Goal: Transaction & Acquisition: Purchase product/service

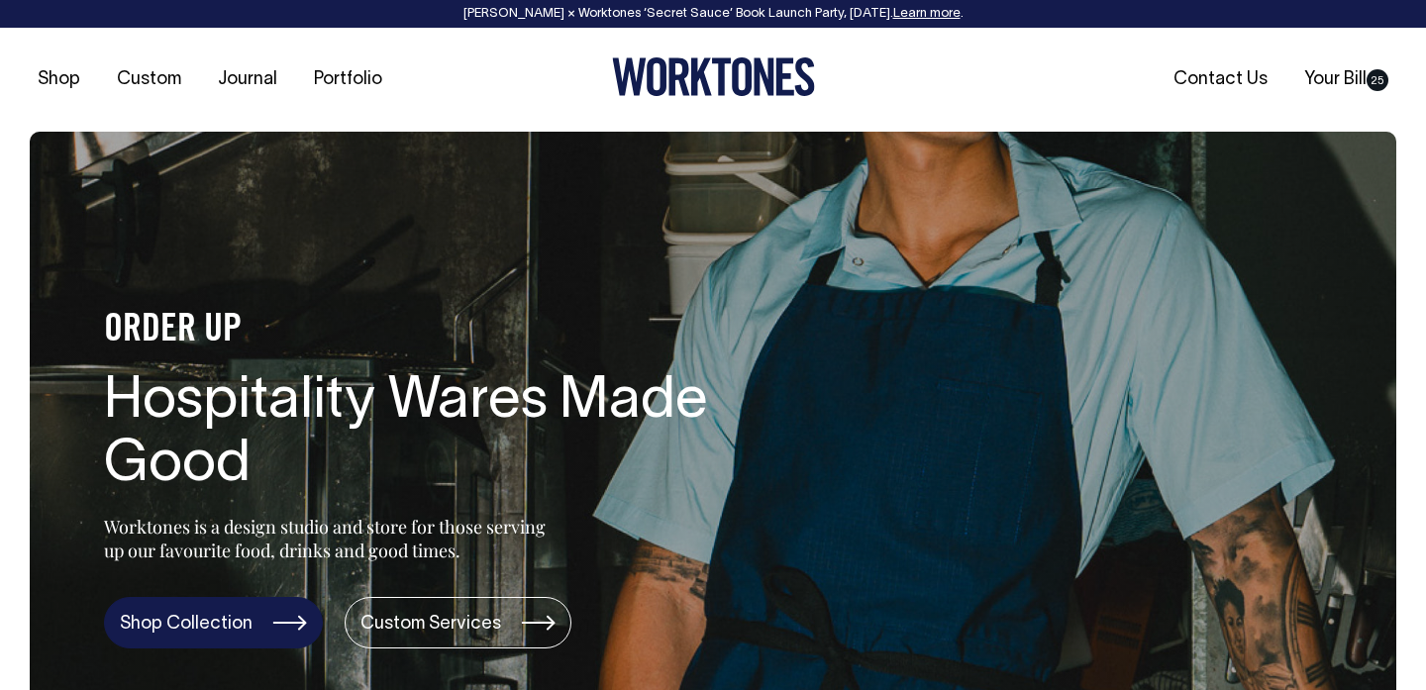
click at [227, 620] on link "Shop Collection" at bounding box center [213, 622] width 219 height 51
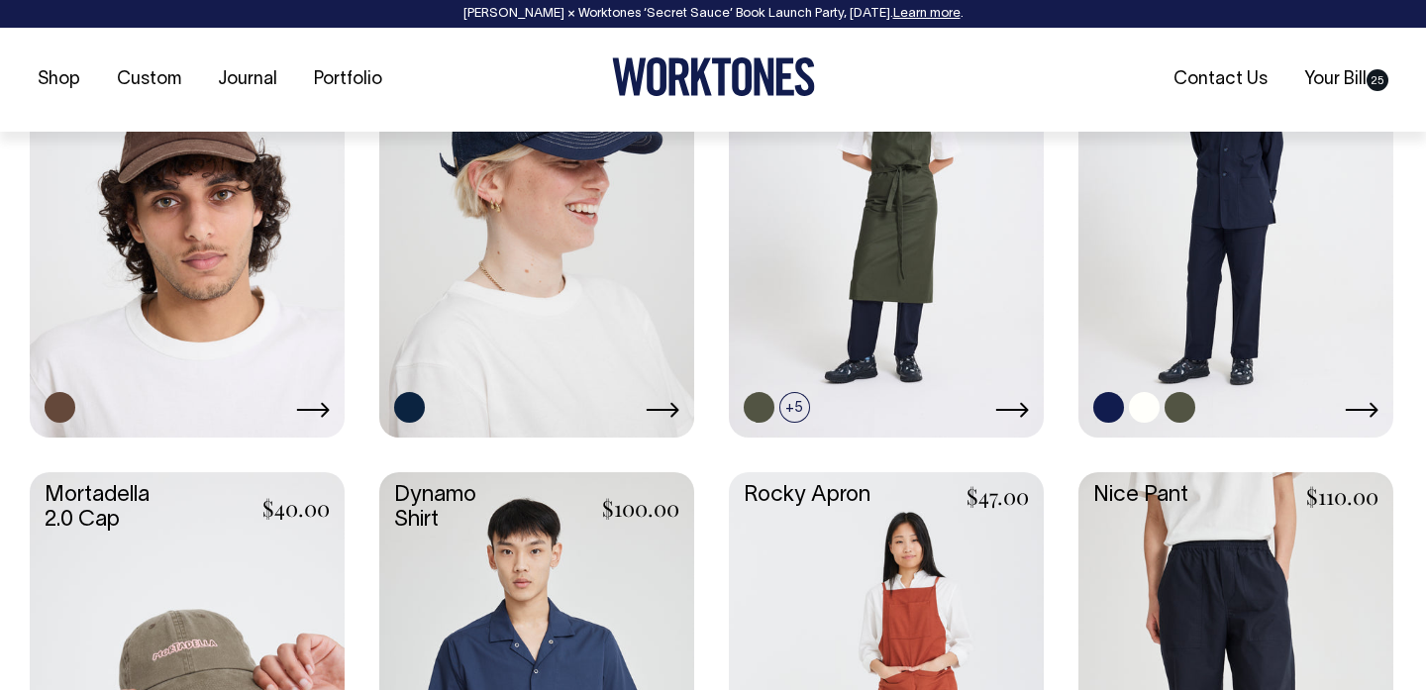
click at [1171, 210] on link at bounding box center [1235, 199] width 315 height 468
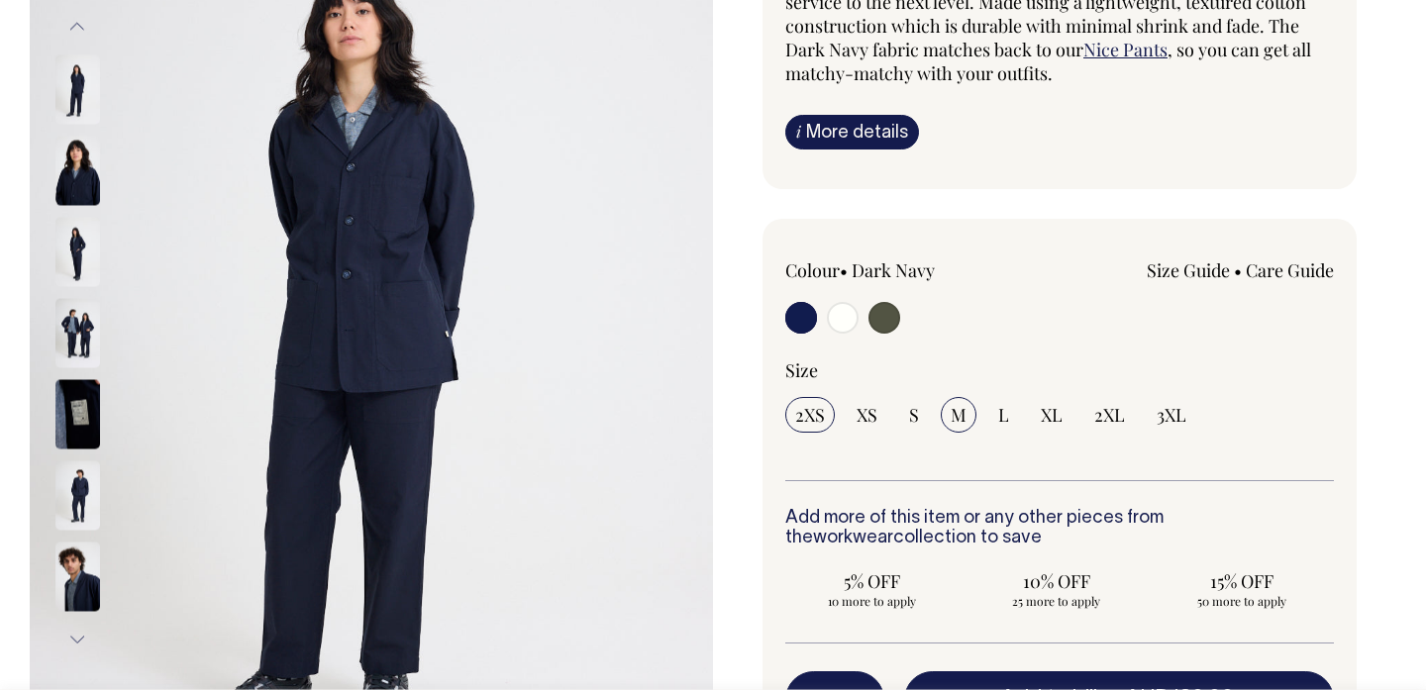
click at [961, 422] on span "M" at bounding box center [958, 415] width 16 height 24
click at [961, 422] on input "M" at bounding box center [958, 415] width 36 height 36
radio input "true"
select select "M"
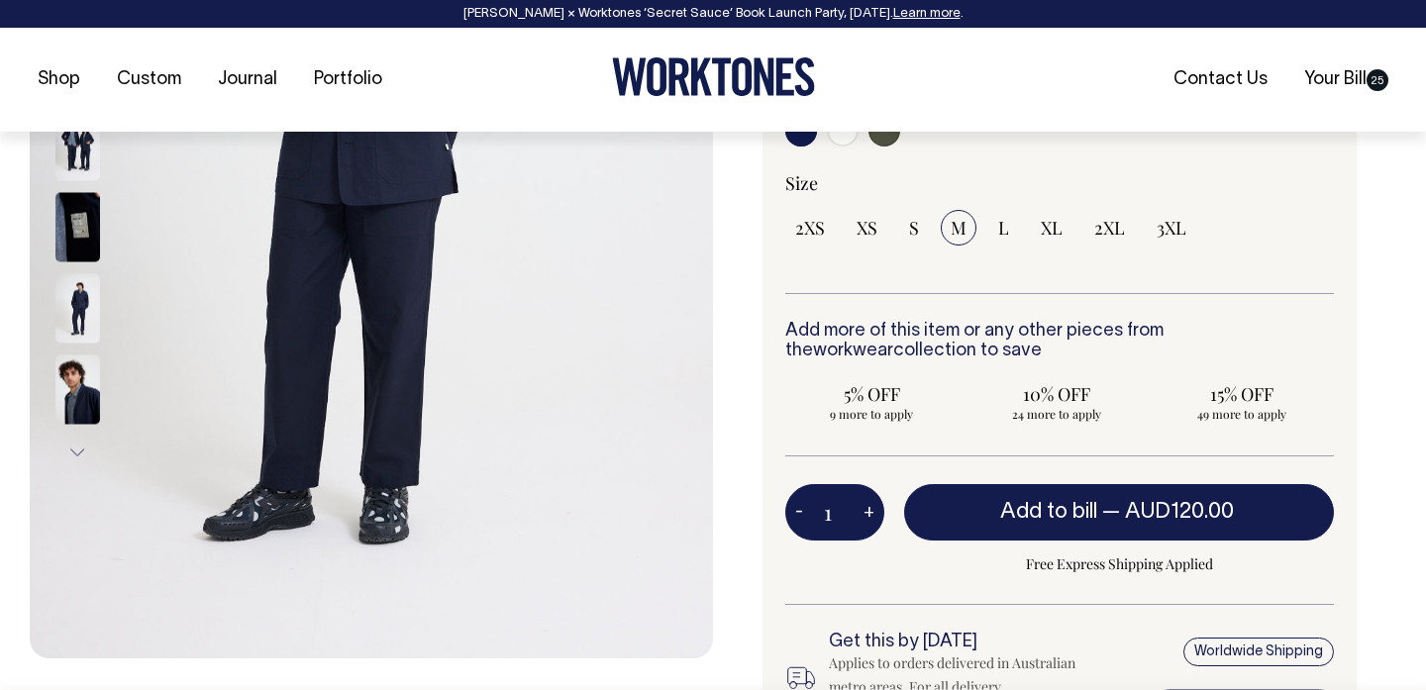
click at [833, 514] on input "1" at bounding box center [834, 511] width 99 height 55
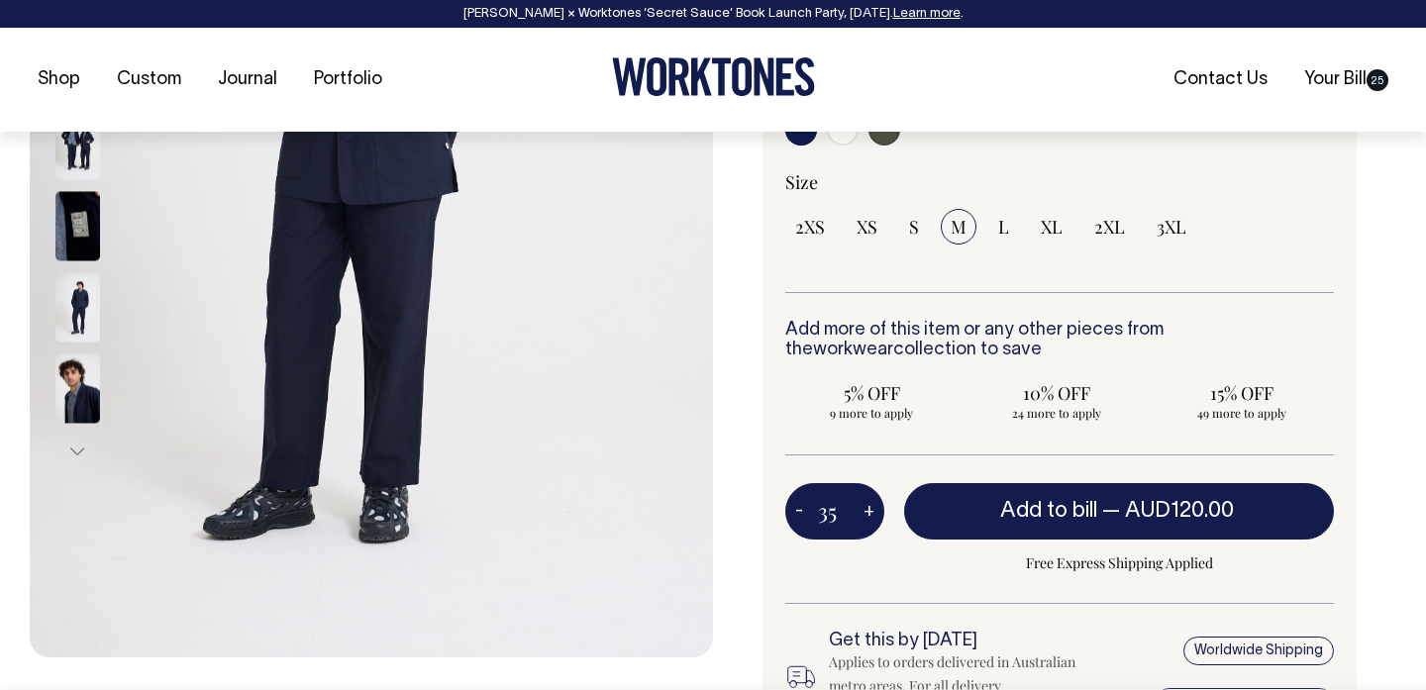
type input "35"
radio input "true"
type input "35"
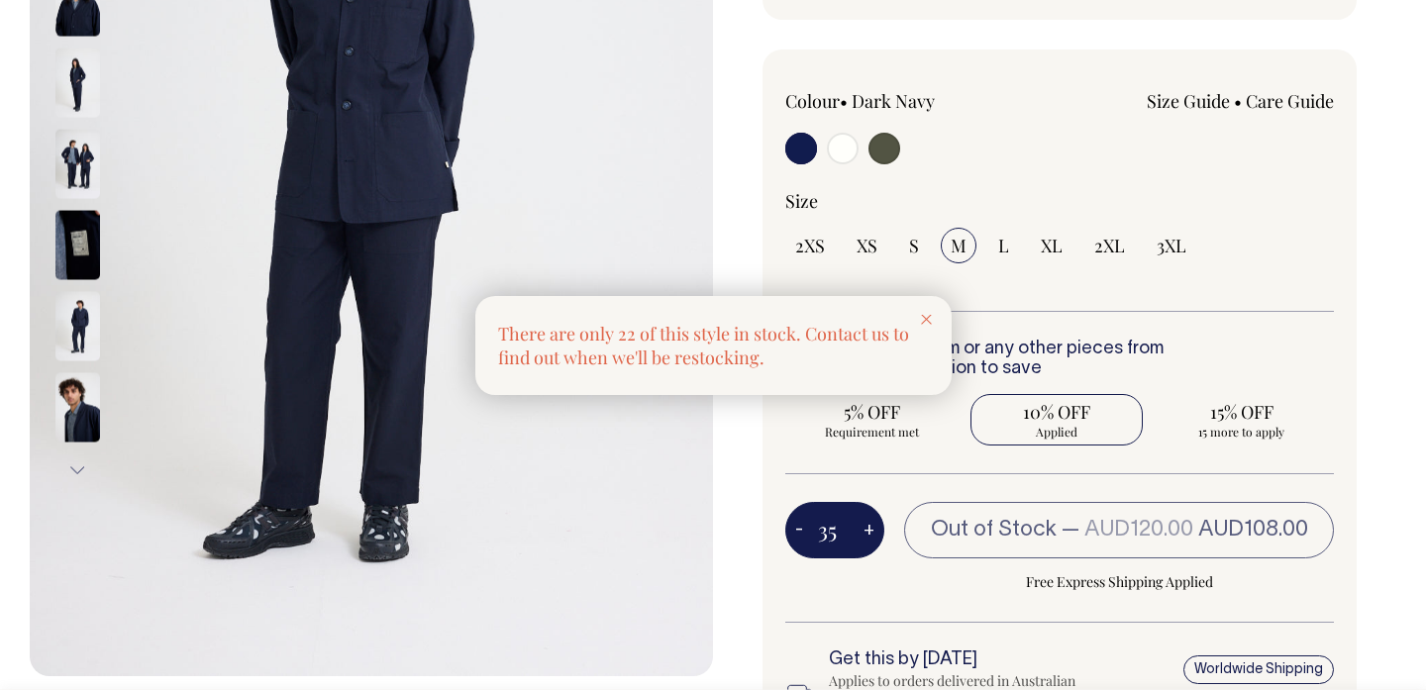
scroll to position [481, 0]
click at [842, 531] on div at bounding box center [713, 345] width 1426 height 690
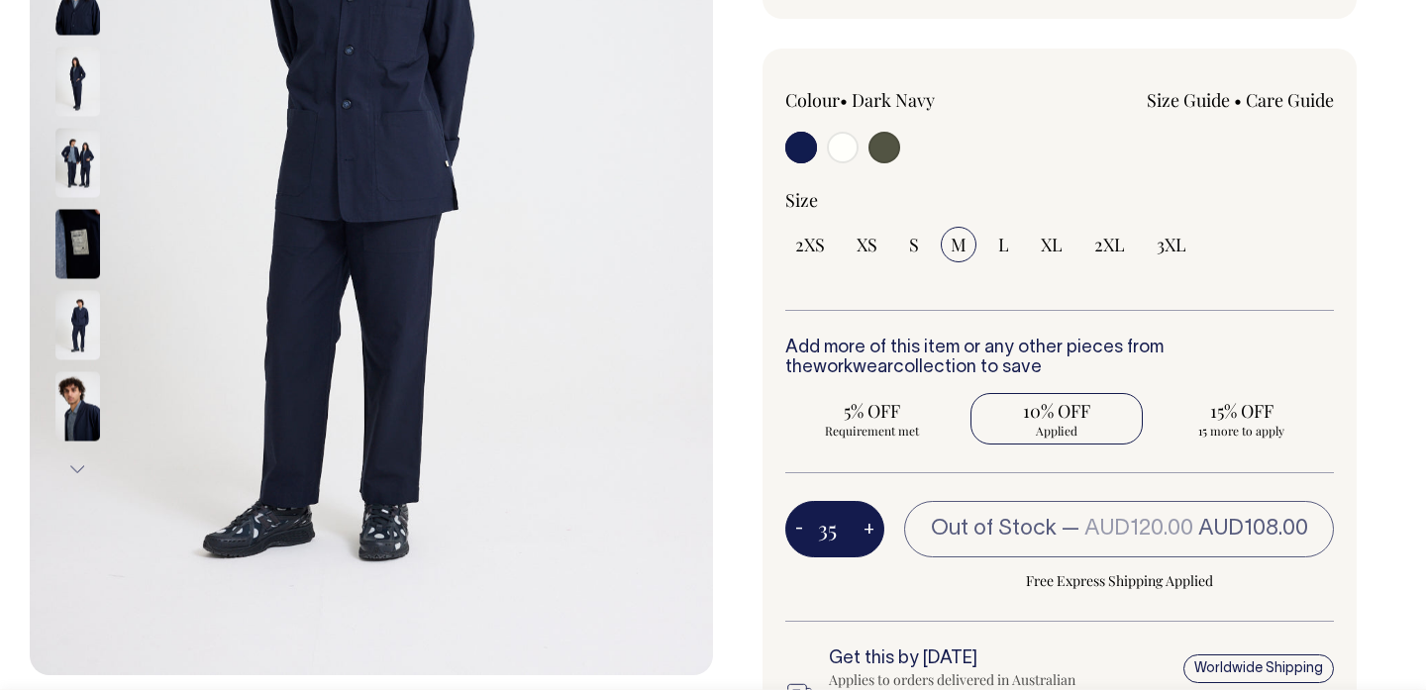
scroll to position [2, 0]
drag, startPoint x: 842, startPoint y: 531, endPoint x: 819, endPoint y: 531, distance: 23.8
click at [819, 531] on input "35" at bounding box center [834, 528] width 99 height 55
type input "1"
radio input "false"
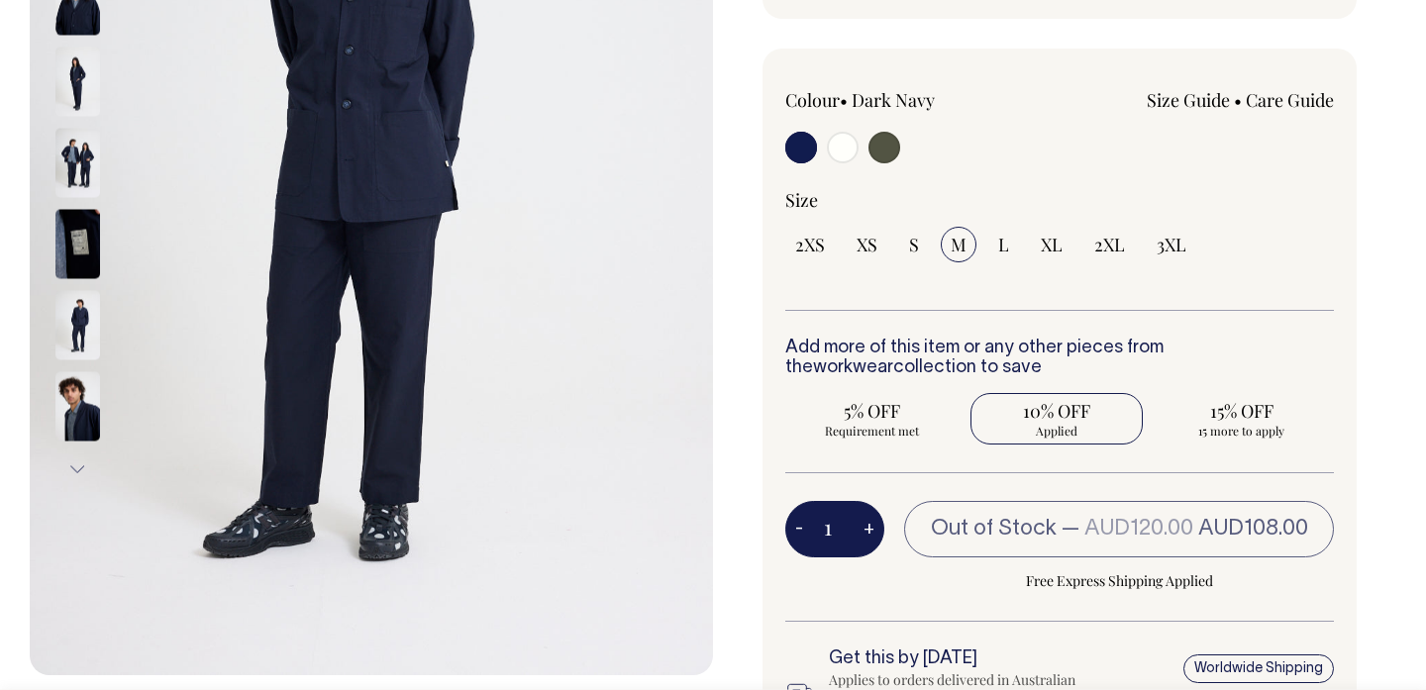
type input "1"
click at [794, 578] on div "1 - + Out of Stock — AUD120.00 AUD108.00 Free Express Shipping Applied" at bounding box center [1059, 561] width 548 height 120
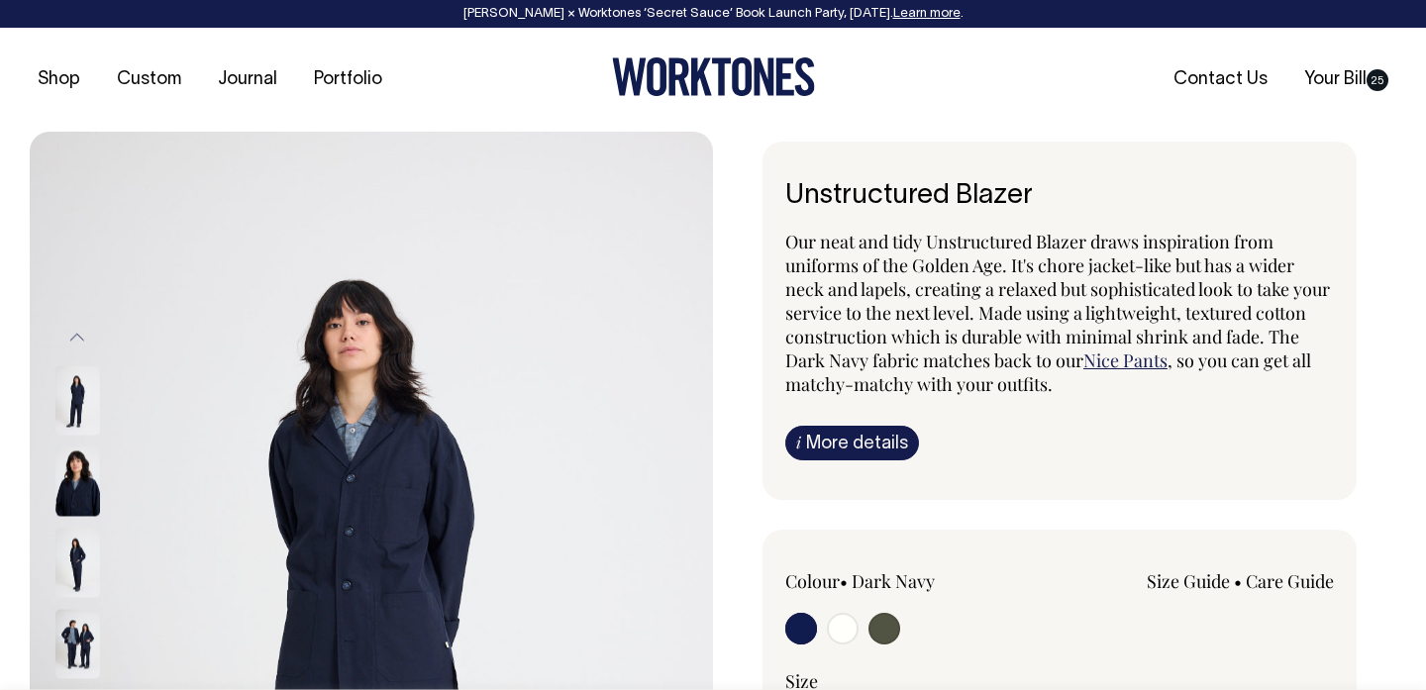
click at [845, 626] on input "radio" at bounding box center [843, 629] width 32 height 32
radio input "true"
select select "Off-White"
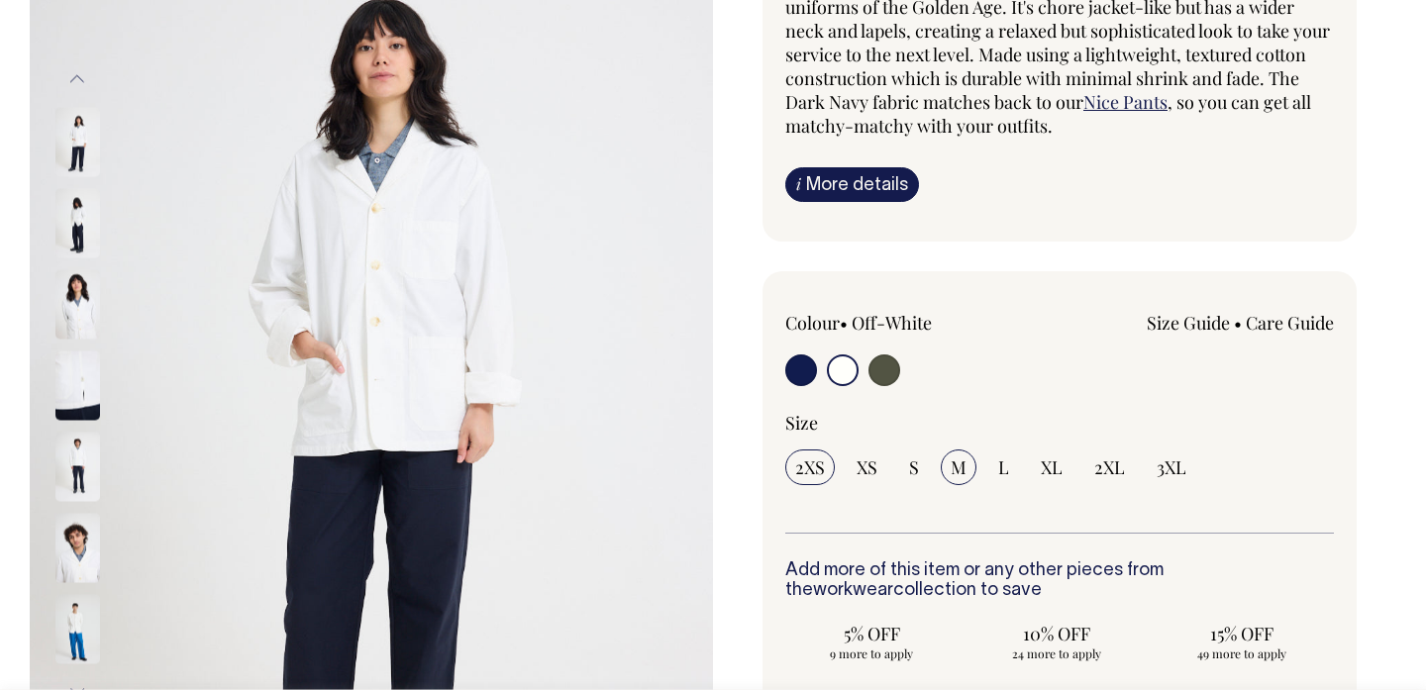
click at [963, 470] on span "M" at bounding box center [958, 467] width 16 height 24
click at [963, 470] on input "M" at bounding box center [958, 467] width 36 height 36
radio input "true"
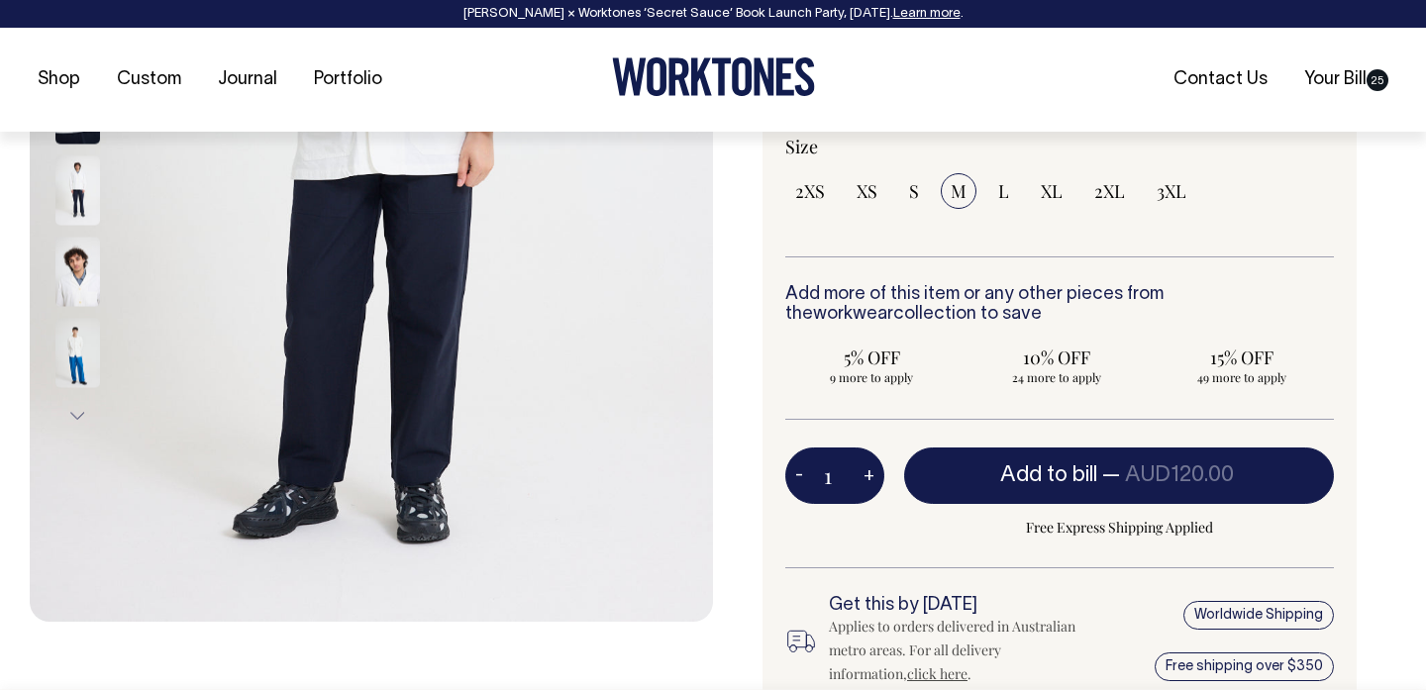
click at [834, 502] on div "1 - + Add to bill — AUD120.00 Free Express Shipping Applied" at bounding box center [1059, 507] width 548 height 120
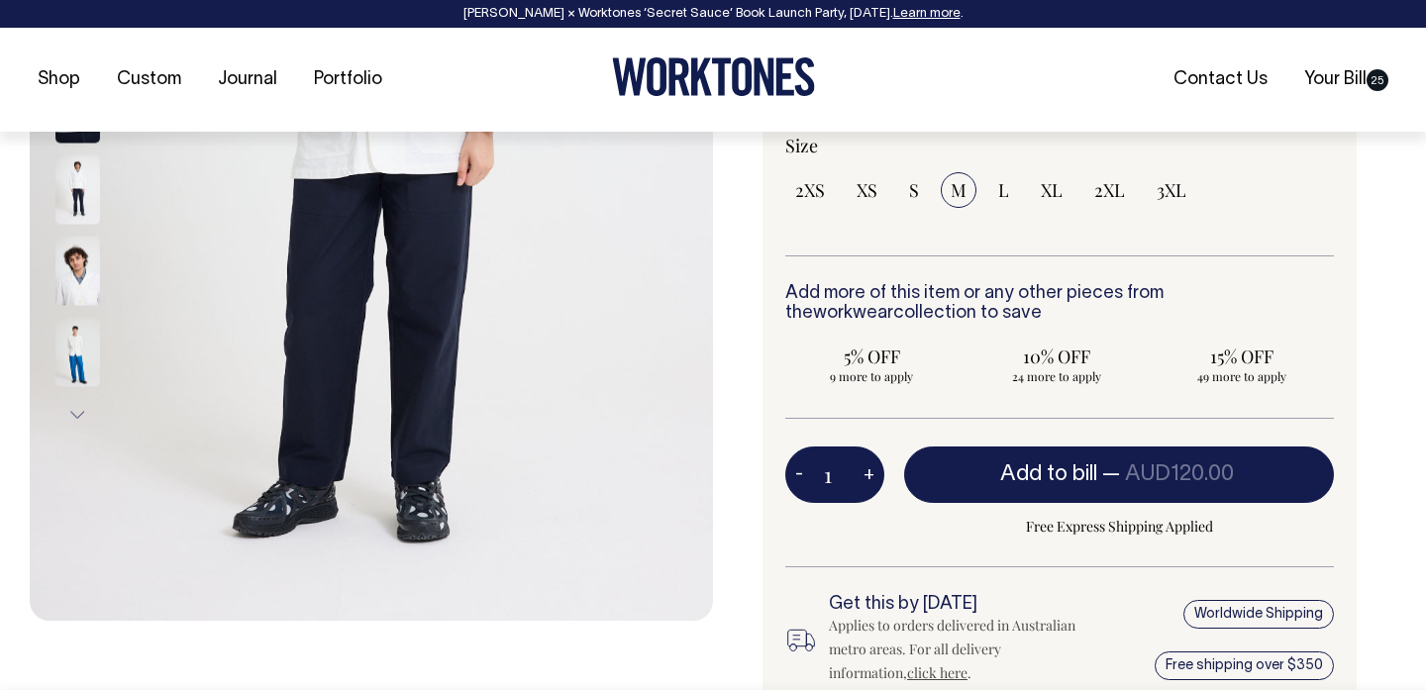
scroll to position [537, 0]
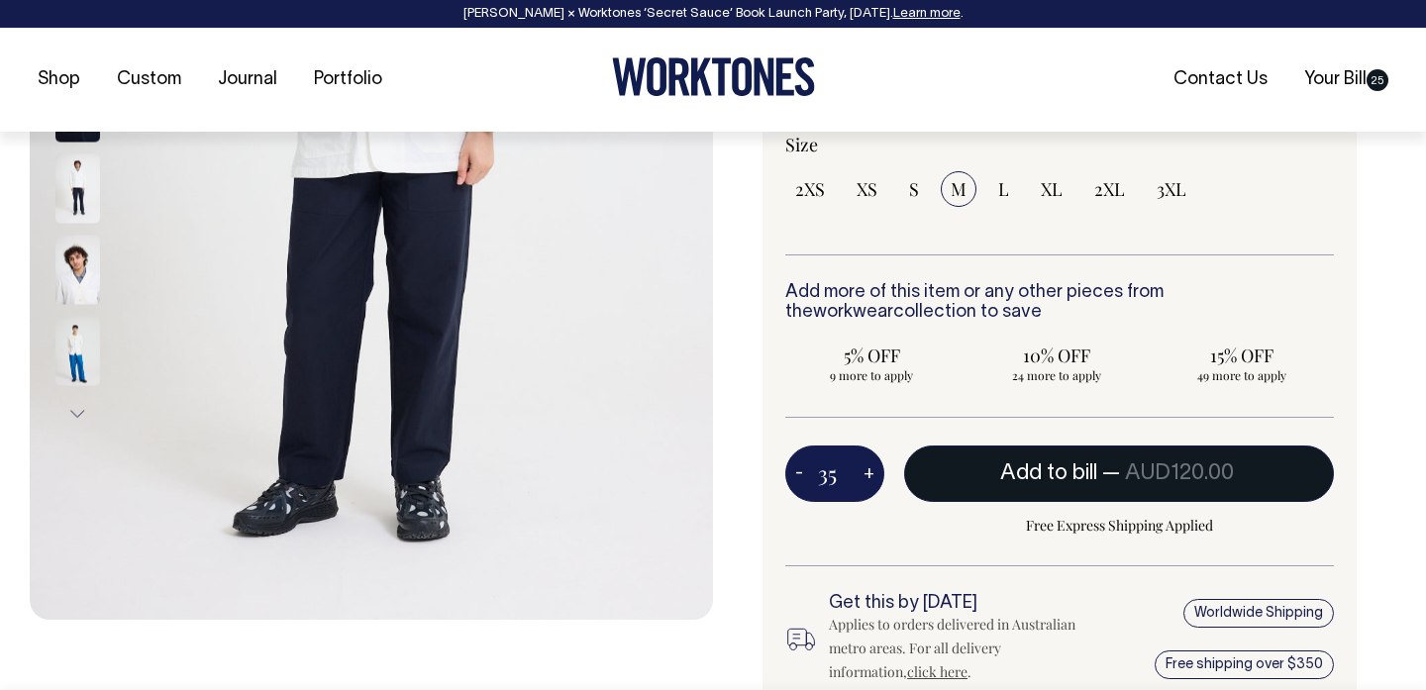
type input "35"
radio input "true"
type input "35"
click at [1072, 481] on span "AUD120.00" at bounding box center [1123, 473] width 109 height 20
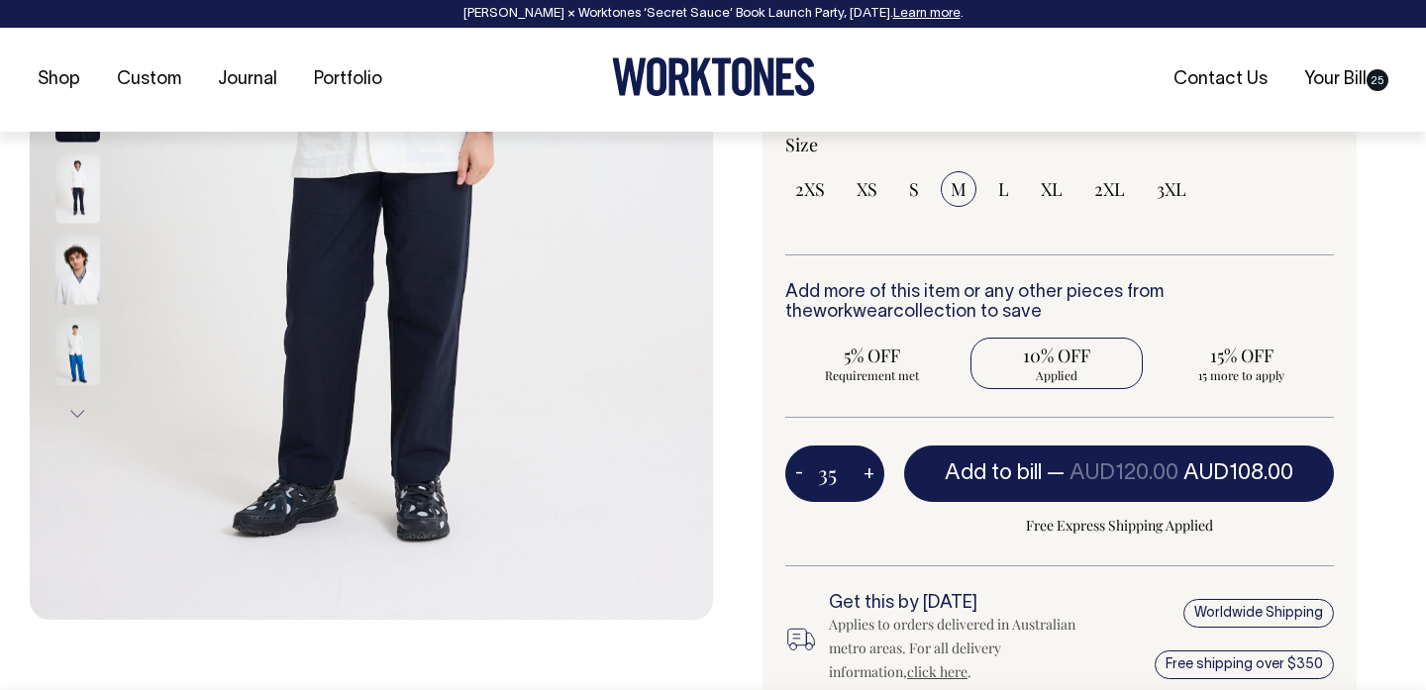
type input "1"
radio input "false"
type input "1"
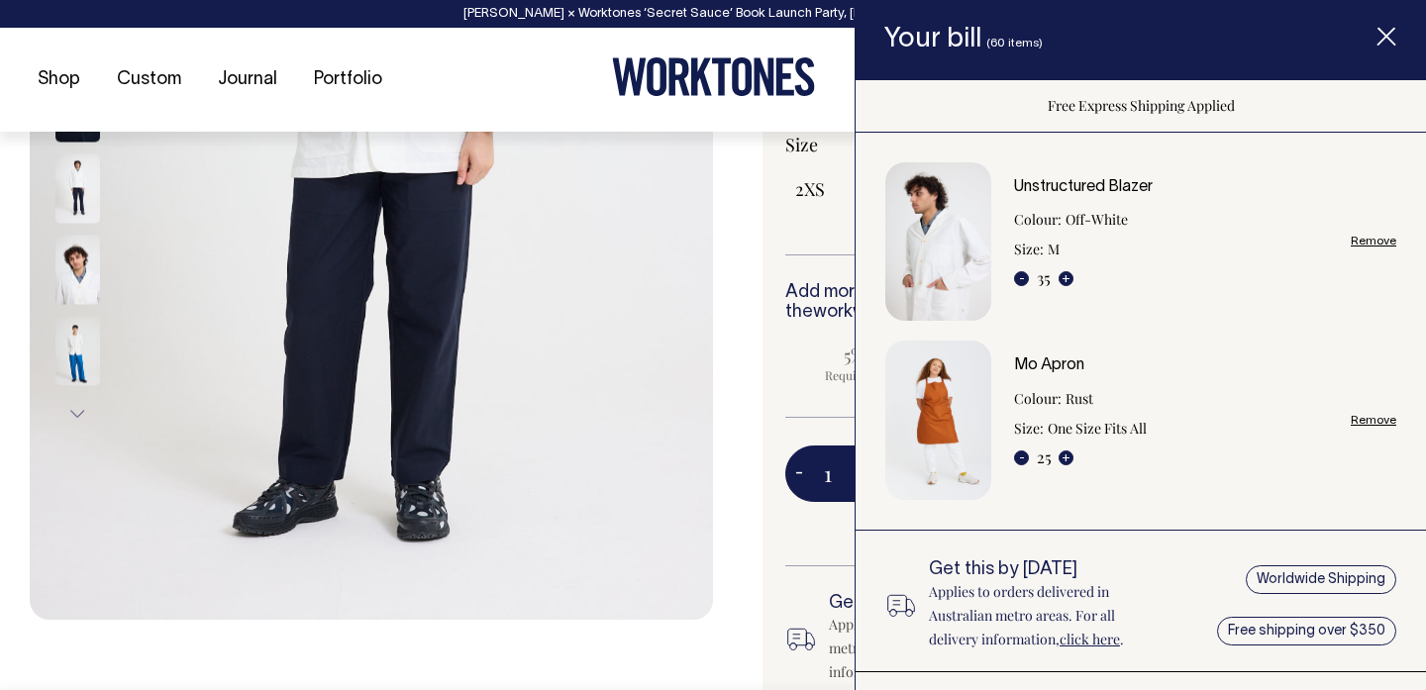
click at [1363, 423] on link "Remove" at bounding box center [1373, 420] width 46 height 13
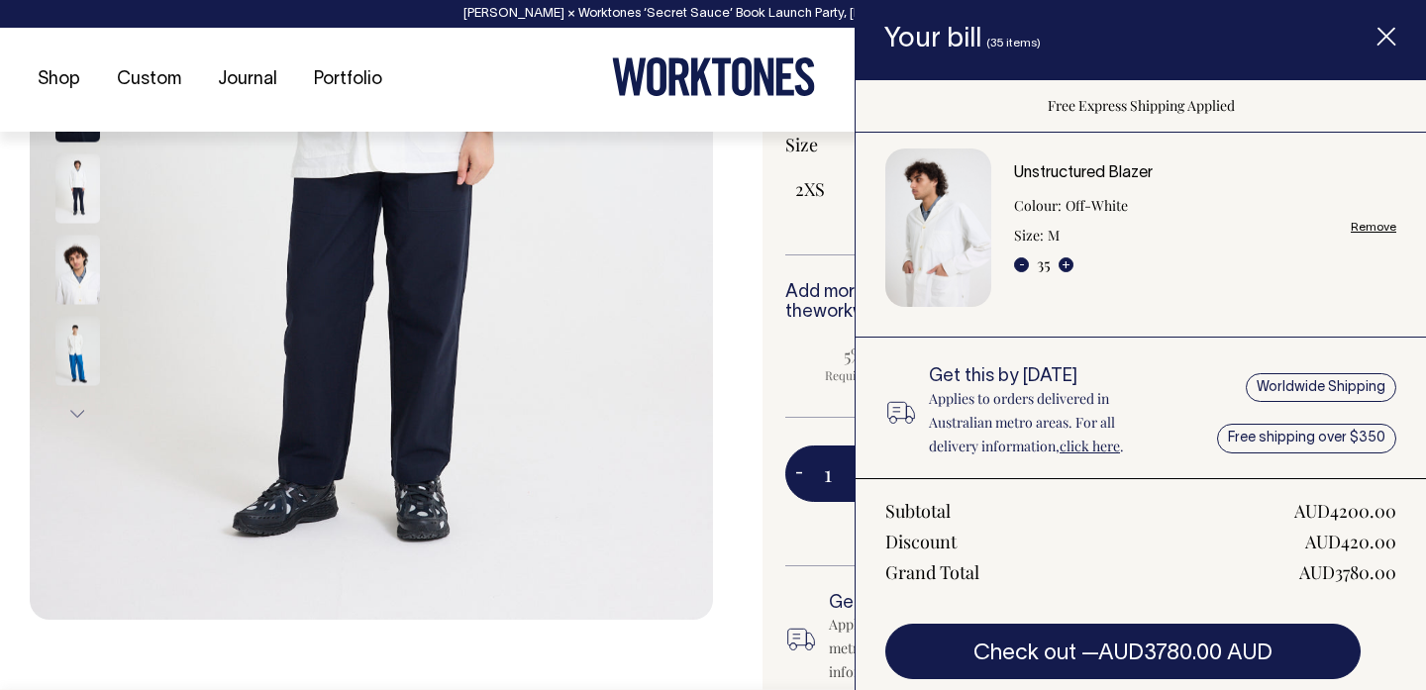
scroll to position [0, 0]
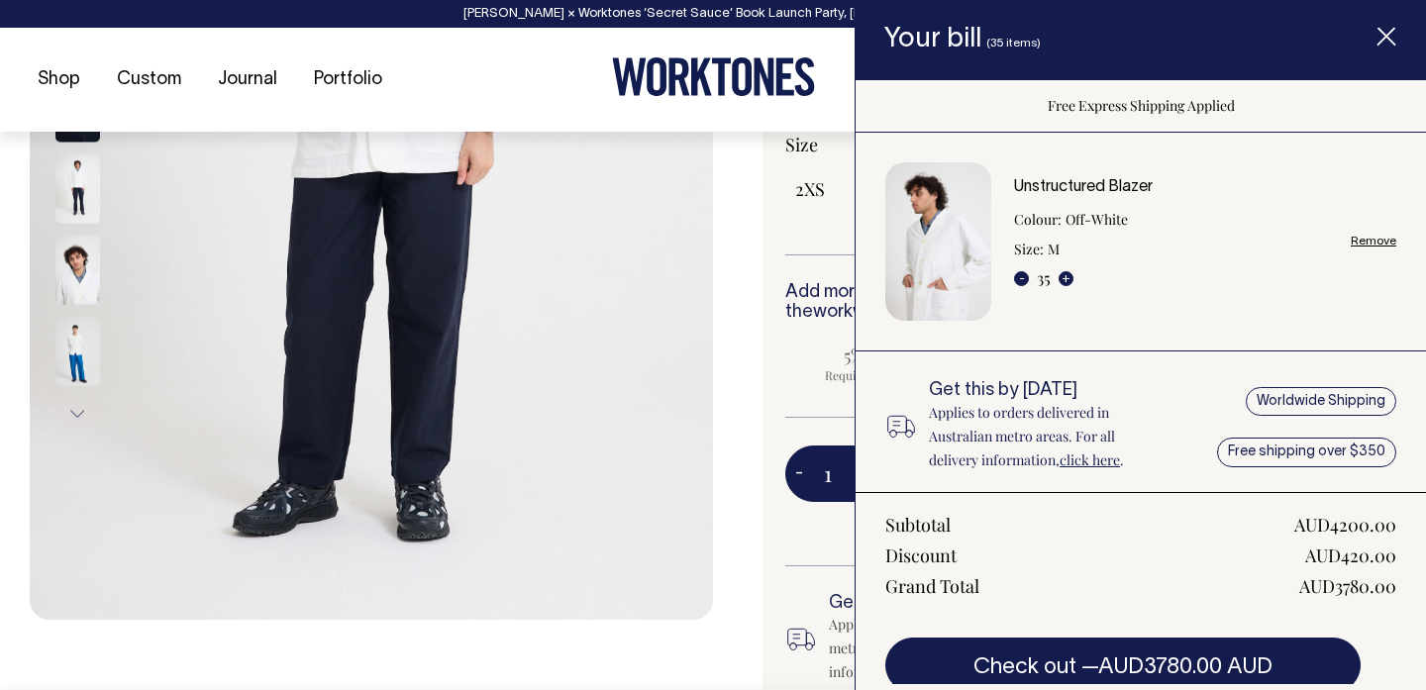
click at [1390, 37] on icon "Item added to your cart" at bounding box center [1386, 38] width 20 height 20
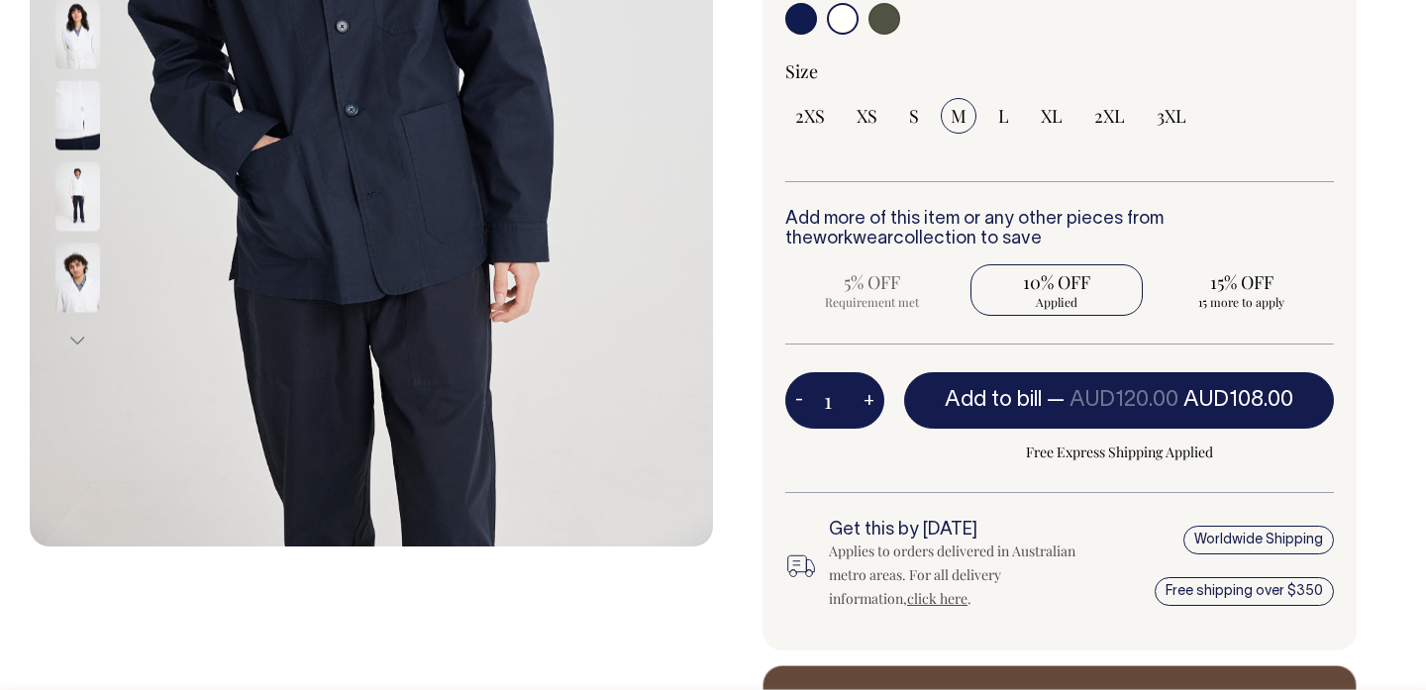
scroll to position [610, 0]
click at [1234, 541] on div "Worldwide Shipping Free shipping over $350" at bounding box center [1237, 566] width 192 height 91
click at [1237, 536] on div "Worldwide Shipping Free shipping over $350" at bounding box center [1237, 566] width 192 height 91
click at [907, 605] on link "click here" at bounding box center [937, 598] width 60 height 19
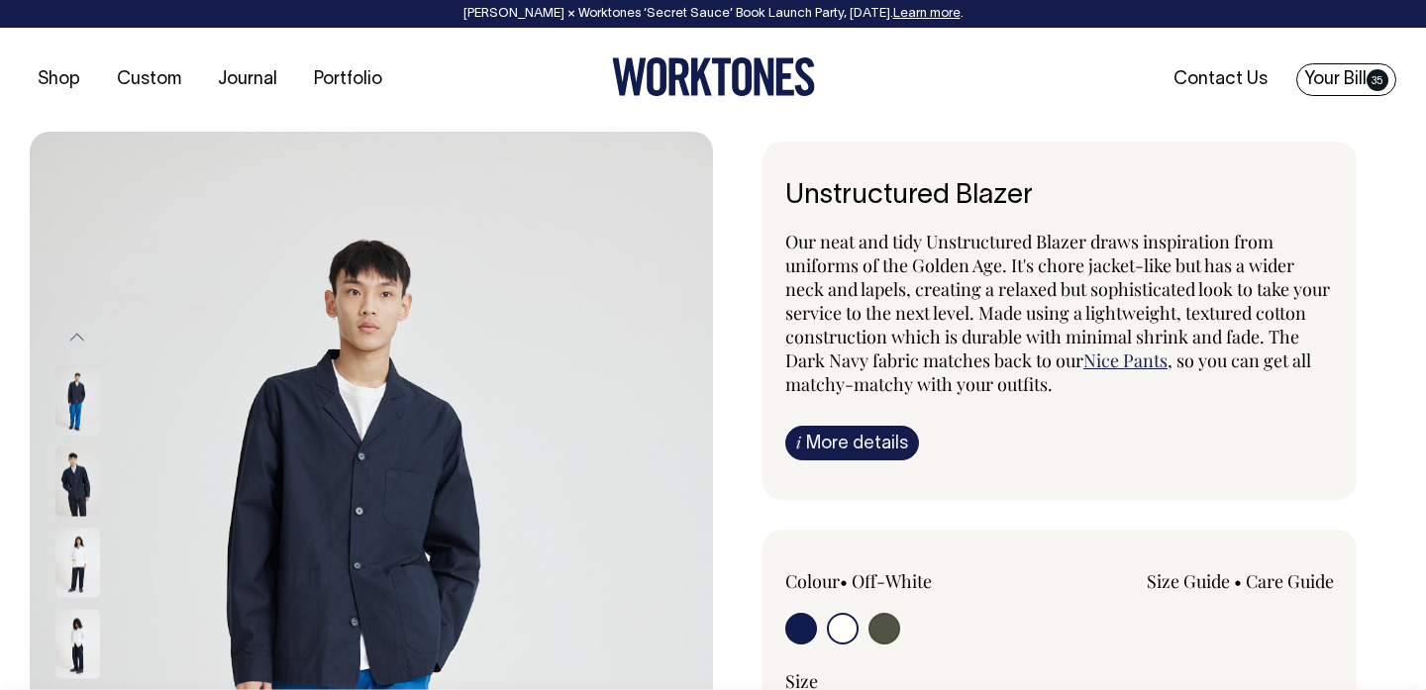
scroll to position [0, 0]
click at [1321, 83] on link "Your Bill 35" at bounding box center [1346, 79] width 100 height 33
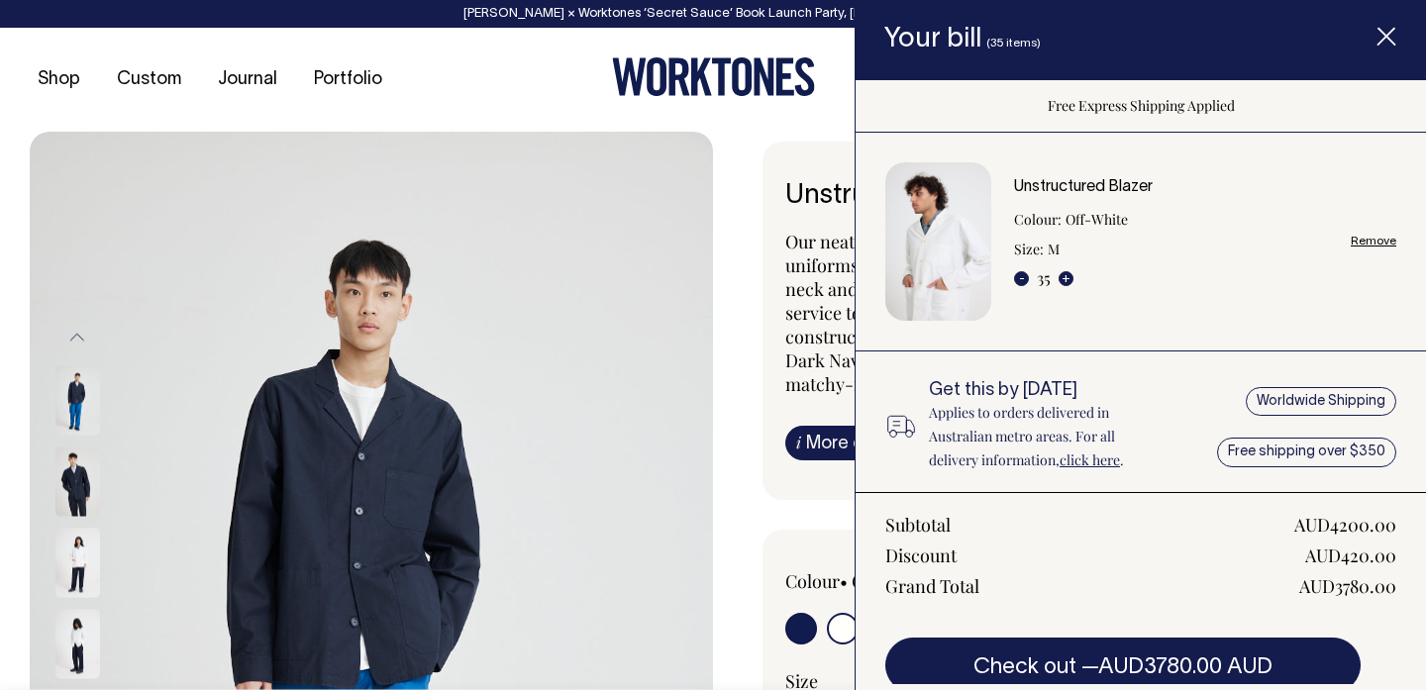
click at [1364, 242] on link "Remove" at bounding box center [1373, 241] width 46 height 13
radio input "false"
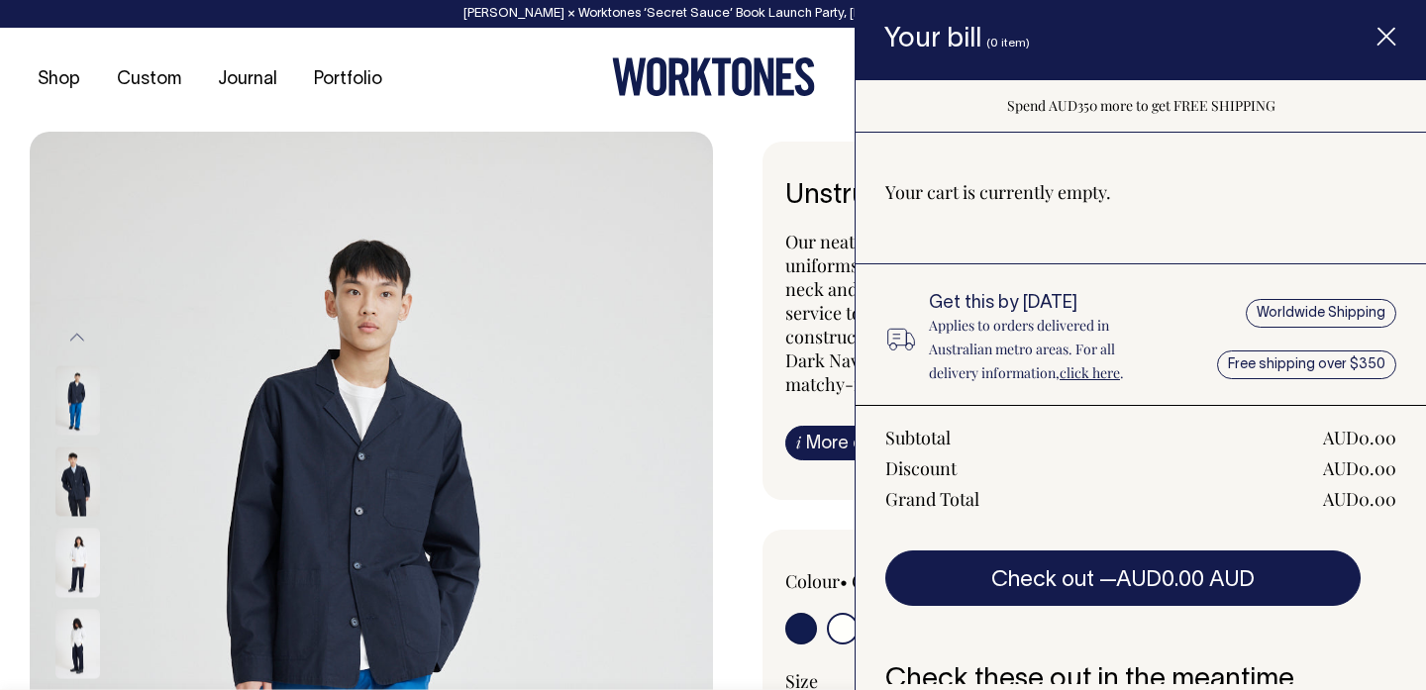
click at [1386, 34] on icon "Item added to your cart" at bounding box center [1386, 38] width 20 height 20
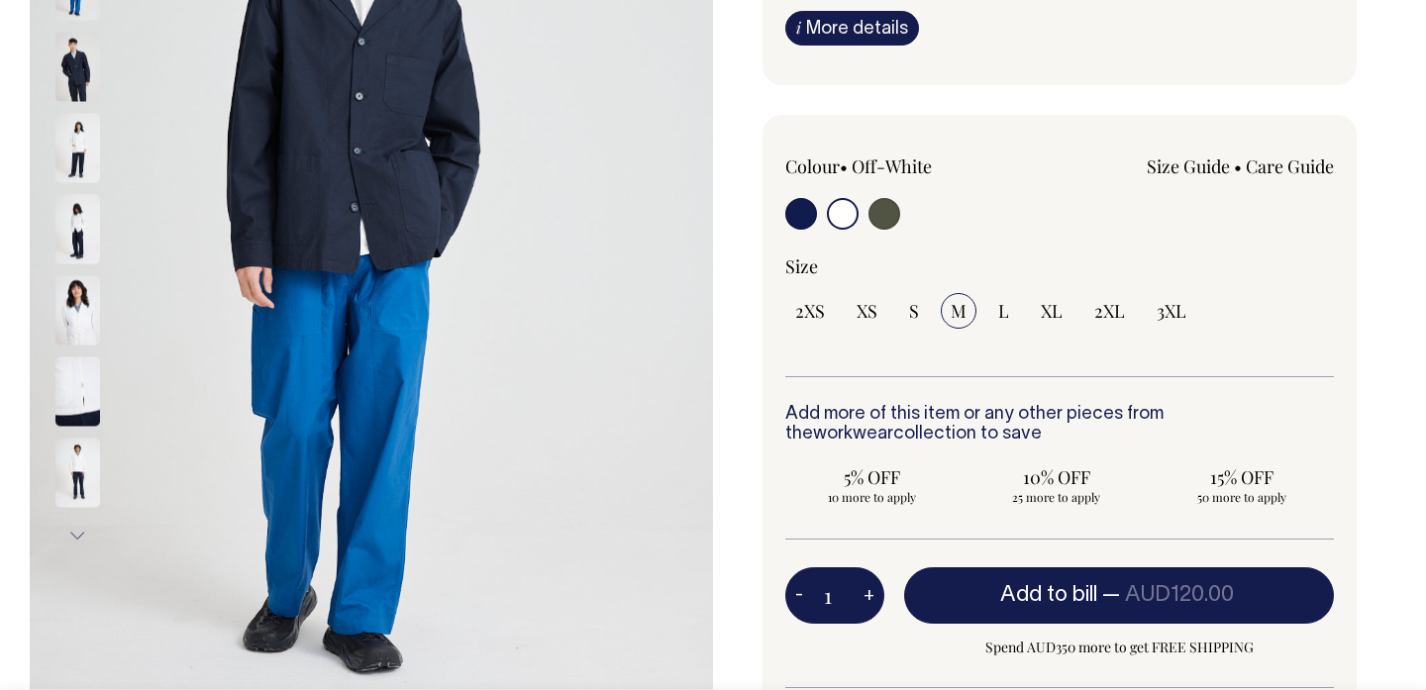
click at [839, 223] on input "radio" at bounding box center [843, 214] width 32 height 32
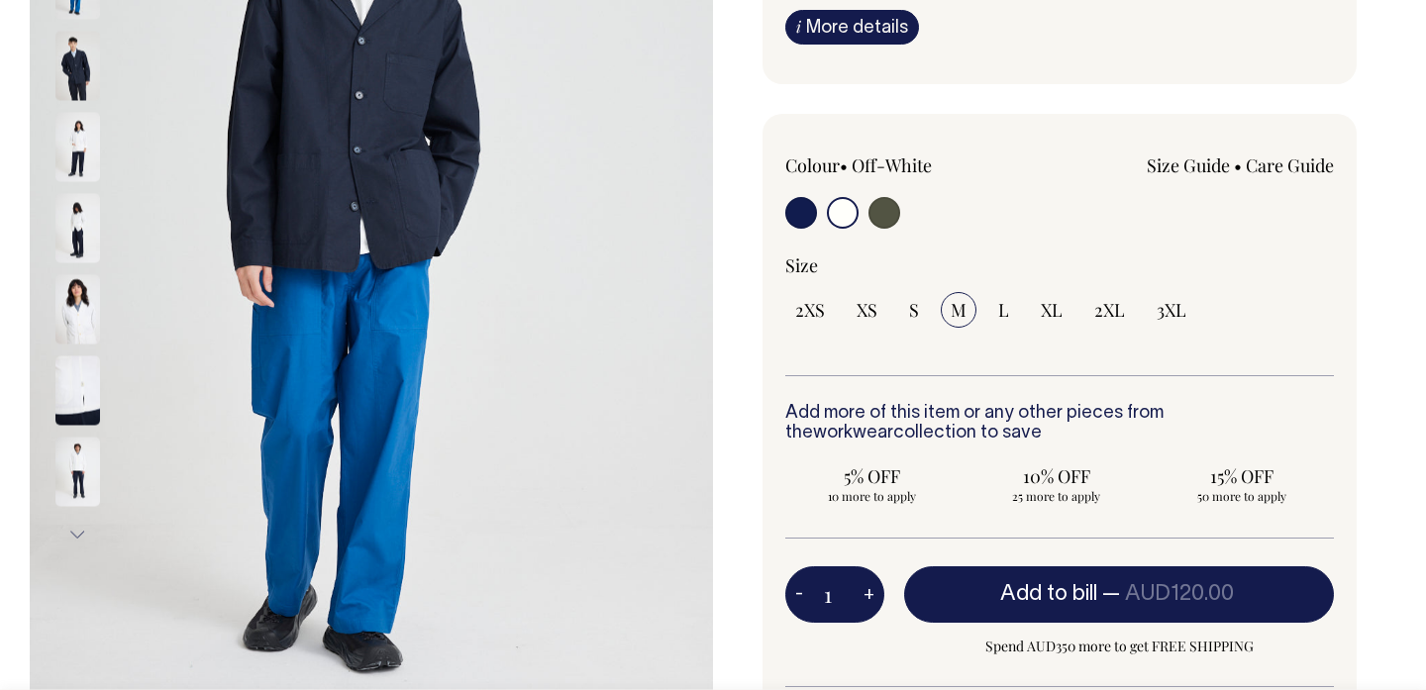
click at [847, 211] on input "radio" at bounding box center [843, 213] width 32 height 32
click at [895, 218] on input "radio" at bounding box center [884, 213] width 32 height 32
radio input "true"
select select "Olive"
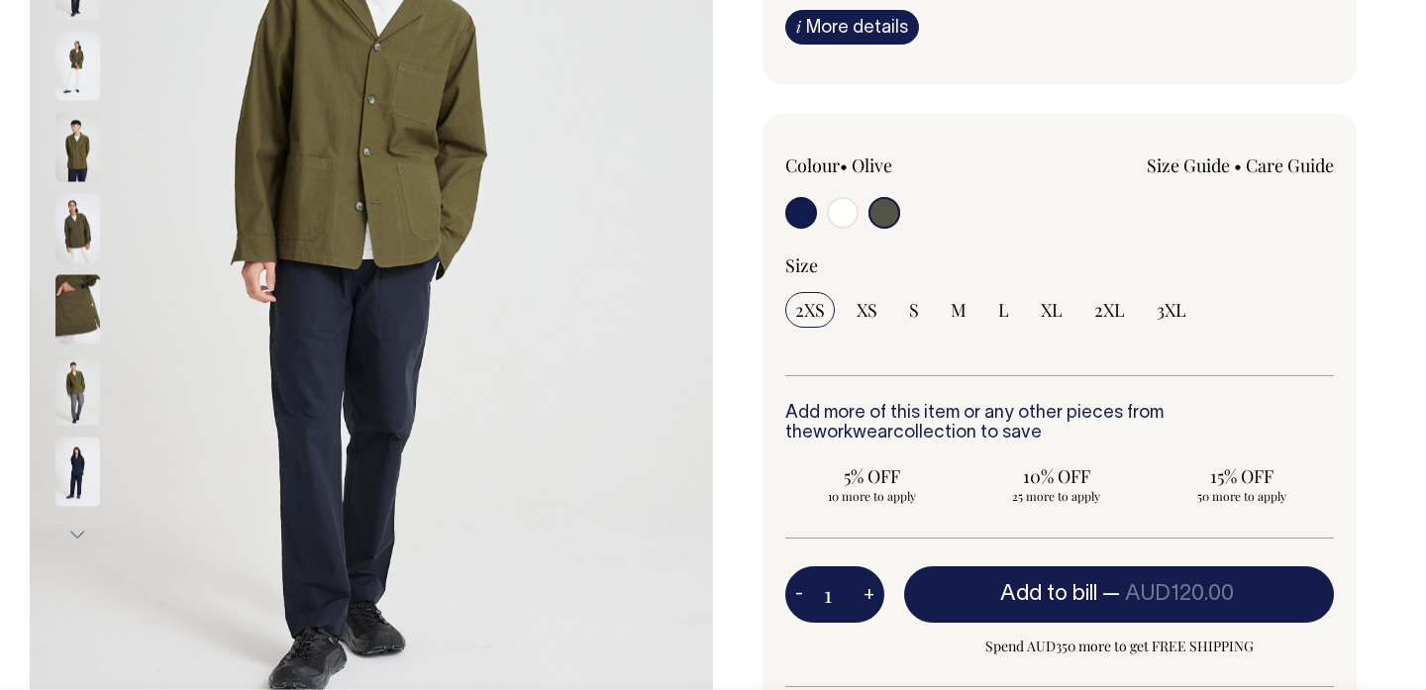
click at [850, 218] on input "radio" at bounding box center [843, 213] width 32 height 32
radio input "true"
select select "Off-White"
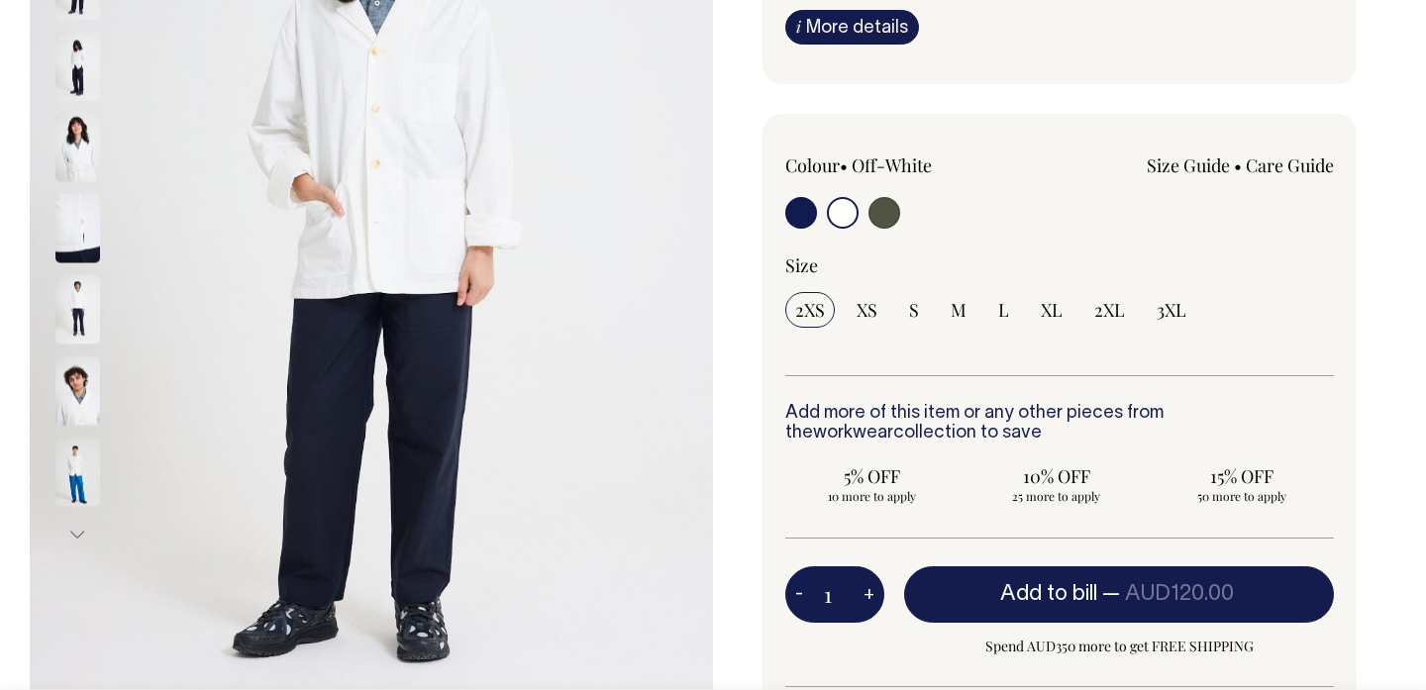
click at [845, 594] on input "1" at bounding box center [834, 593] width 99 height 55
type input "35"
radio input "true"
type input "35"
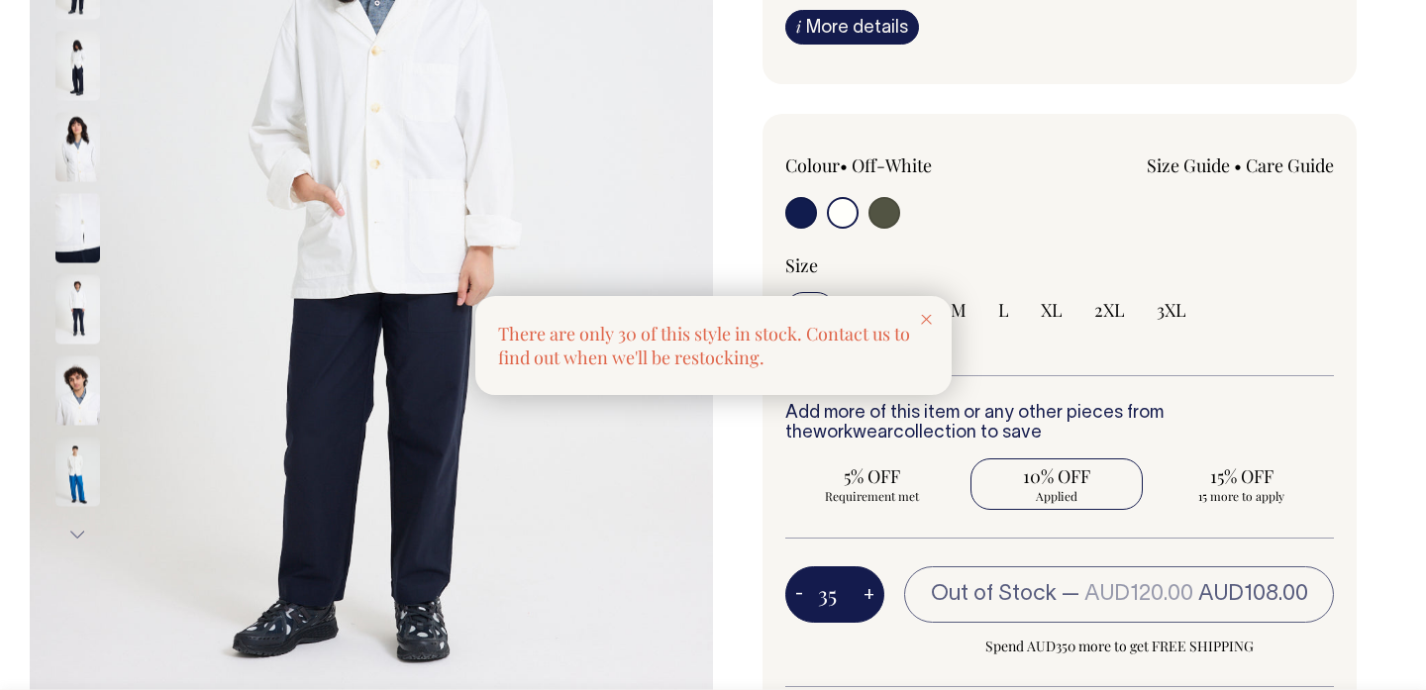
click at [932, 315] on div at bounding box center [926, 318] width 50 height 44
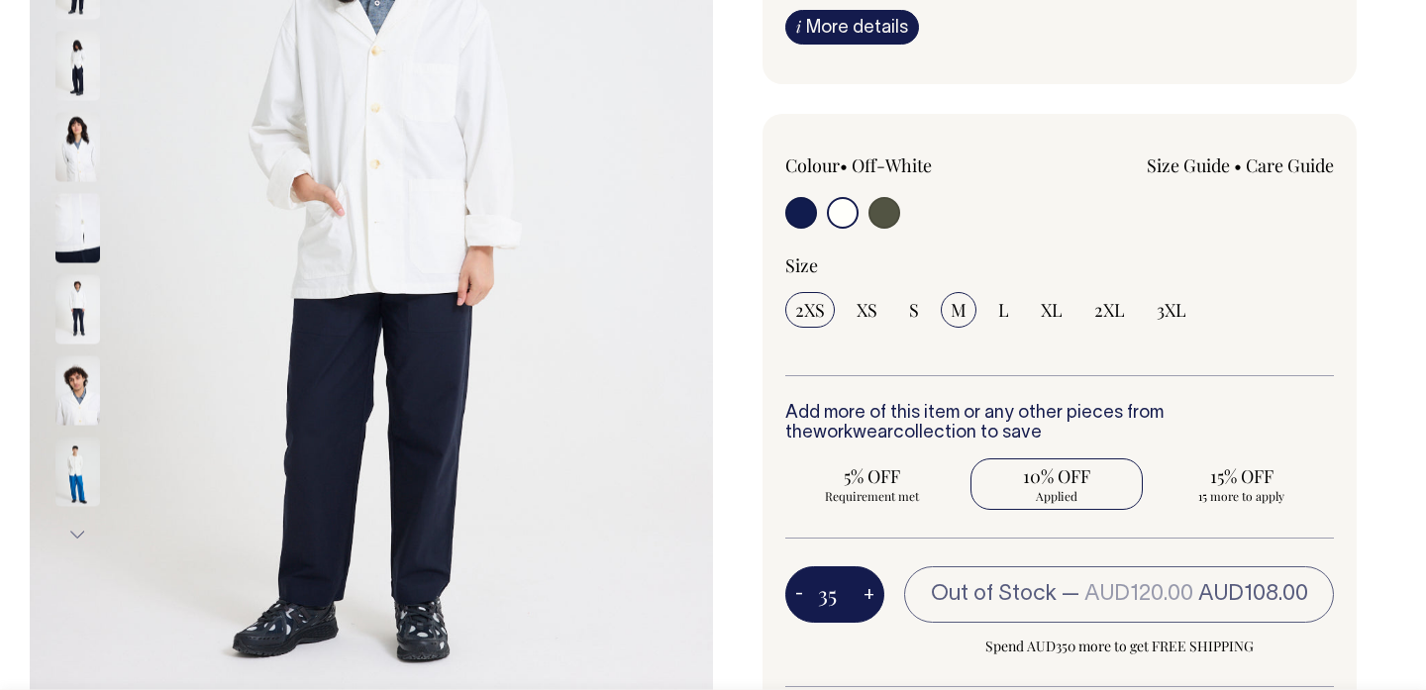
click at [955, 304] on span "M" at bounding box center [958, 310] width 16 height 24
click at [955, 304] on input "M" at bounding box center [958, 310] width 36 height 36
radio input "true"
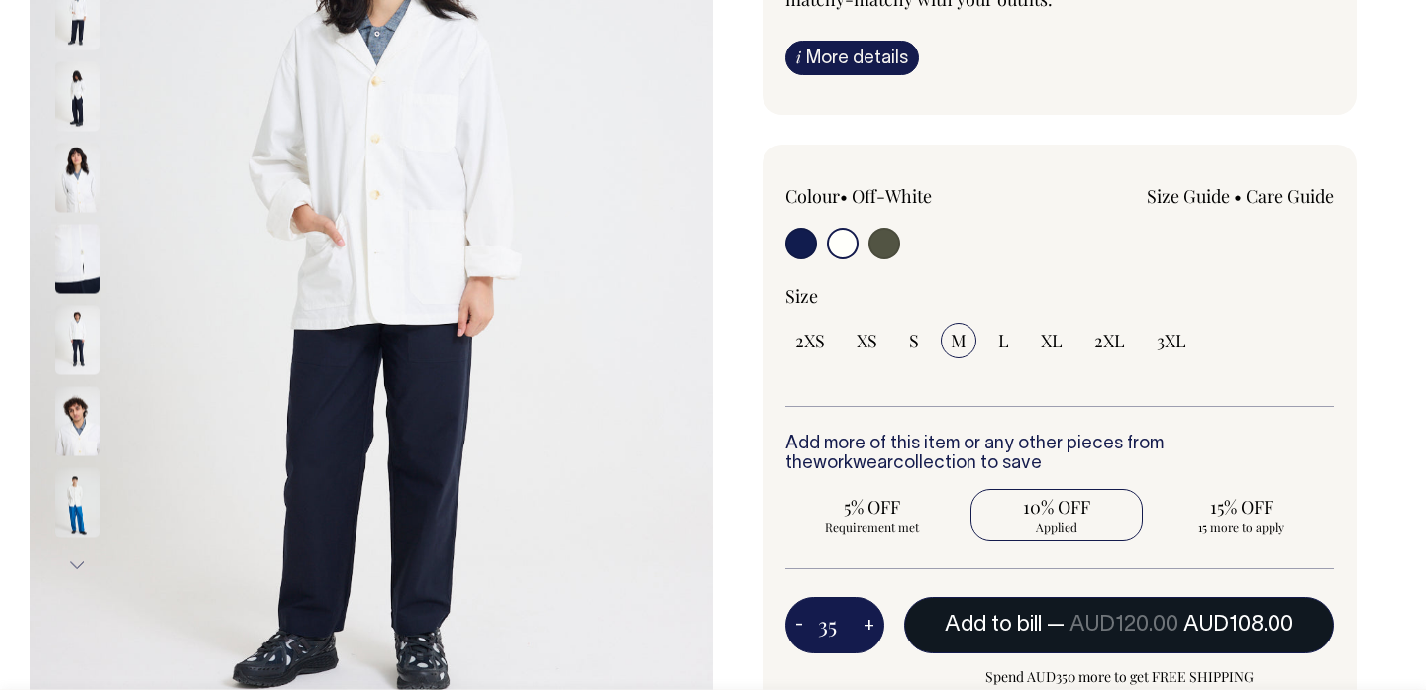
scroll to position [386, 0]
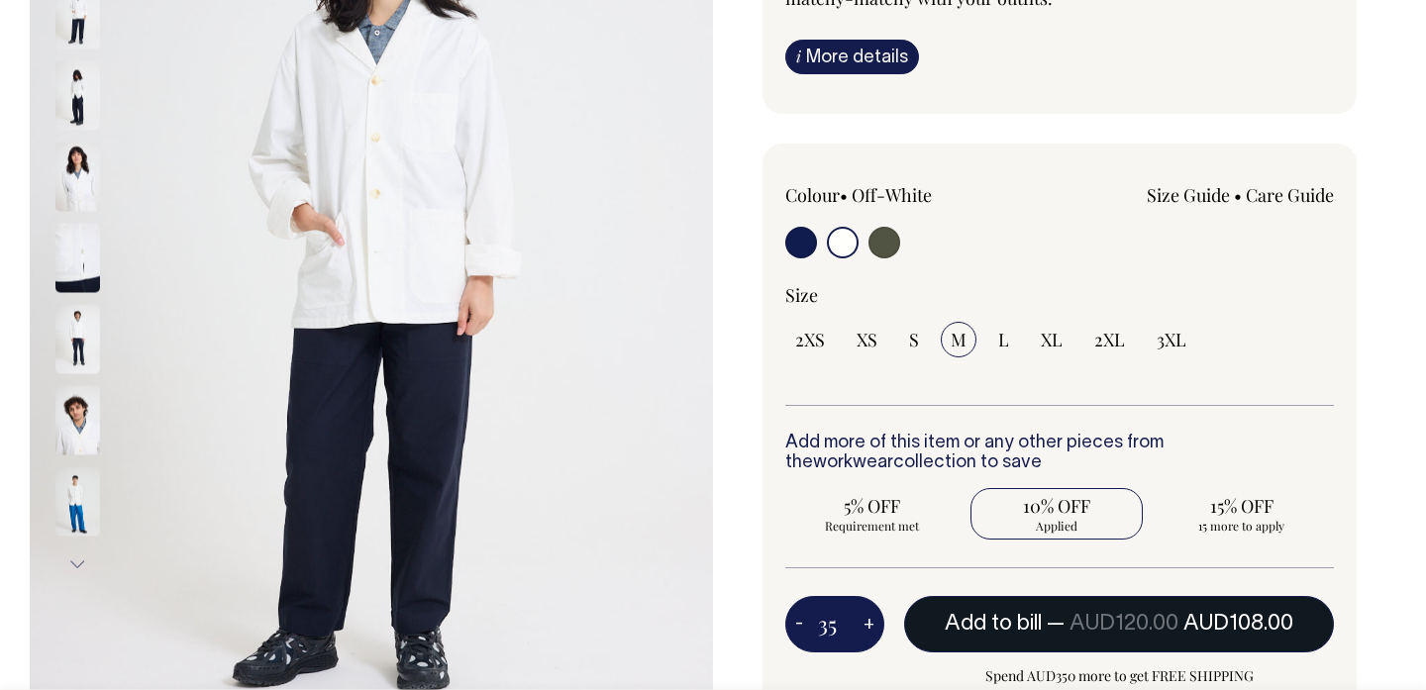
click at [980, 636] on button "Add to bill — AUD120.00 AUD108.00" at bounding box center [1119, 623] width 430 height 55
type input "1"
radio input "false"
type input "1"
radio input "true"
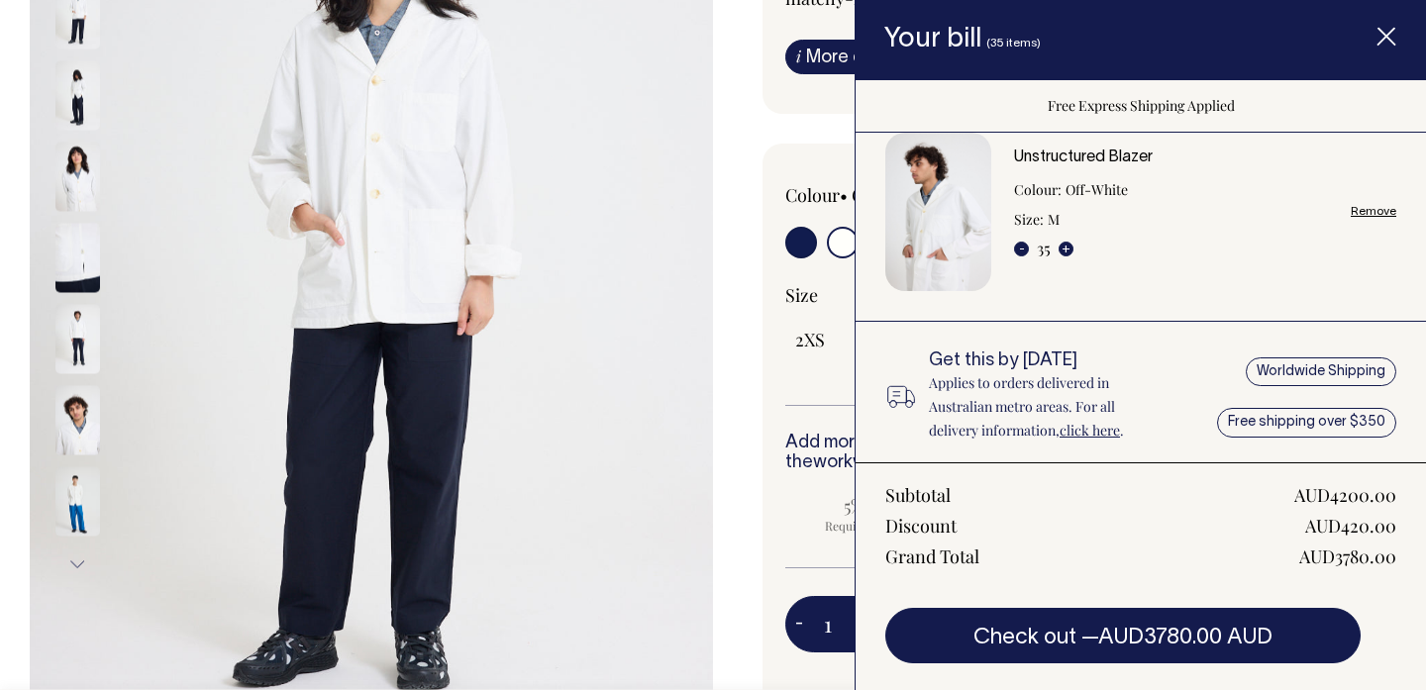
scroll to position [32, 0]
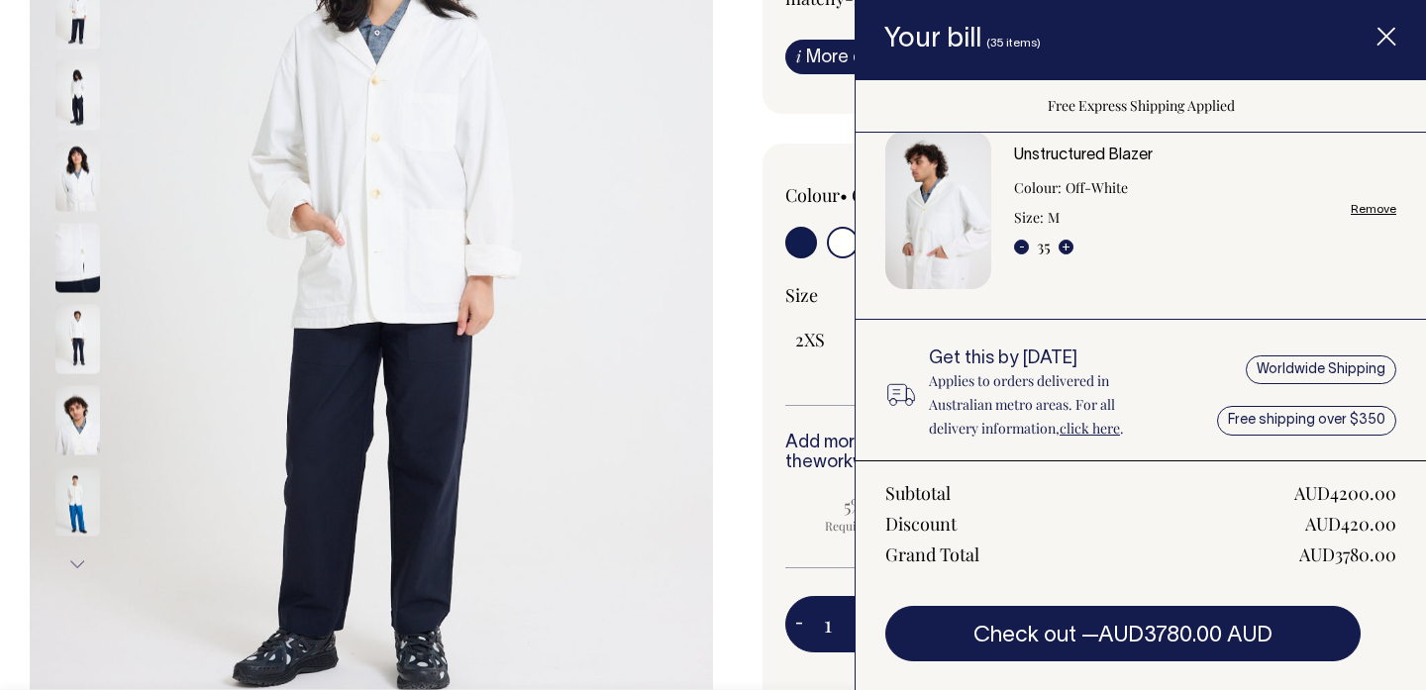
click at [1384, 38] on line "Item added to your cart" at bounding box center [1386, 37] width 16 height 16
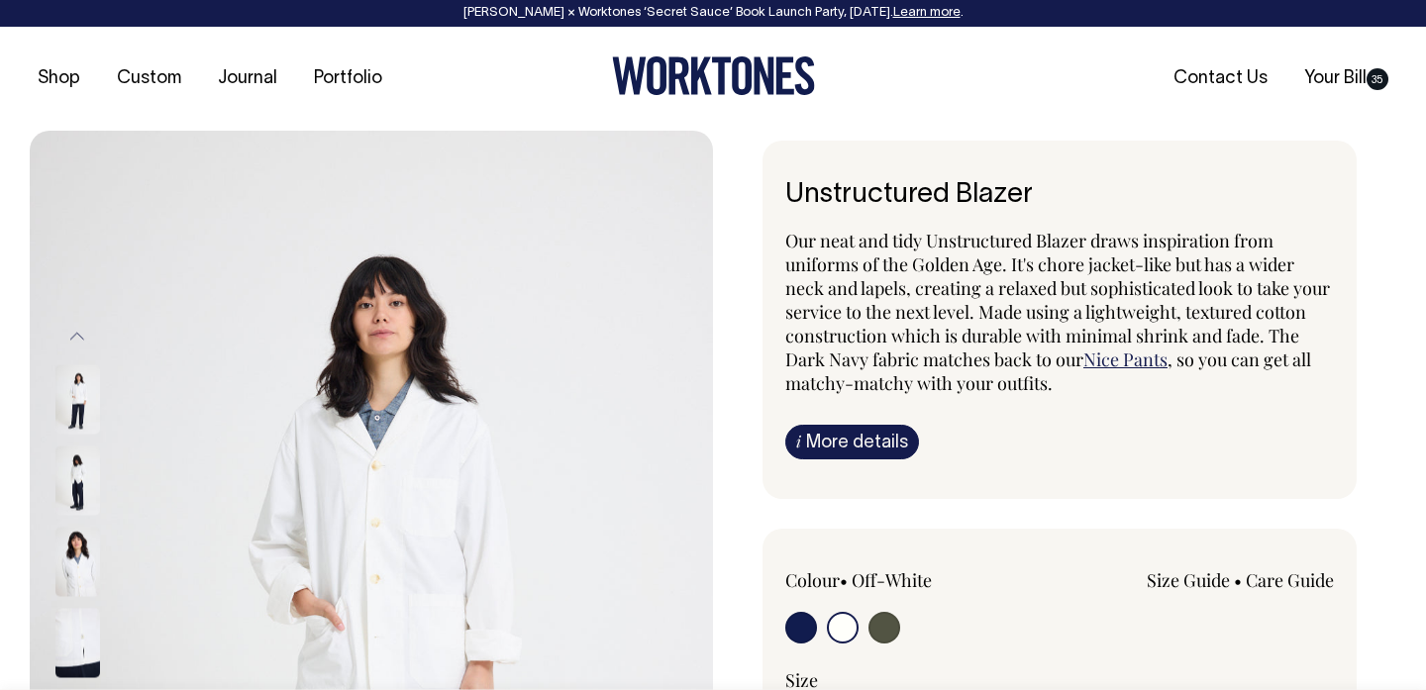
scroll to position [0, 0]
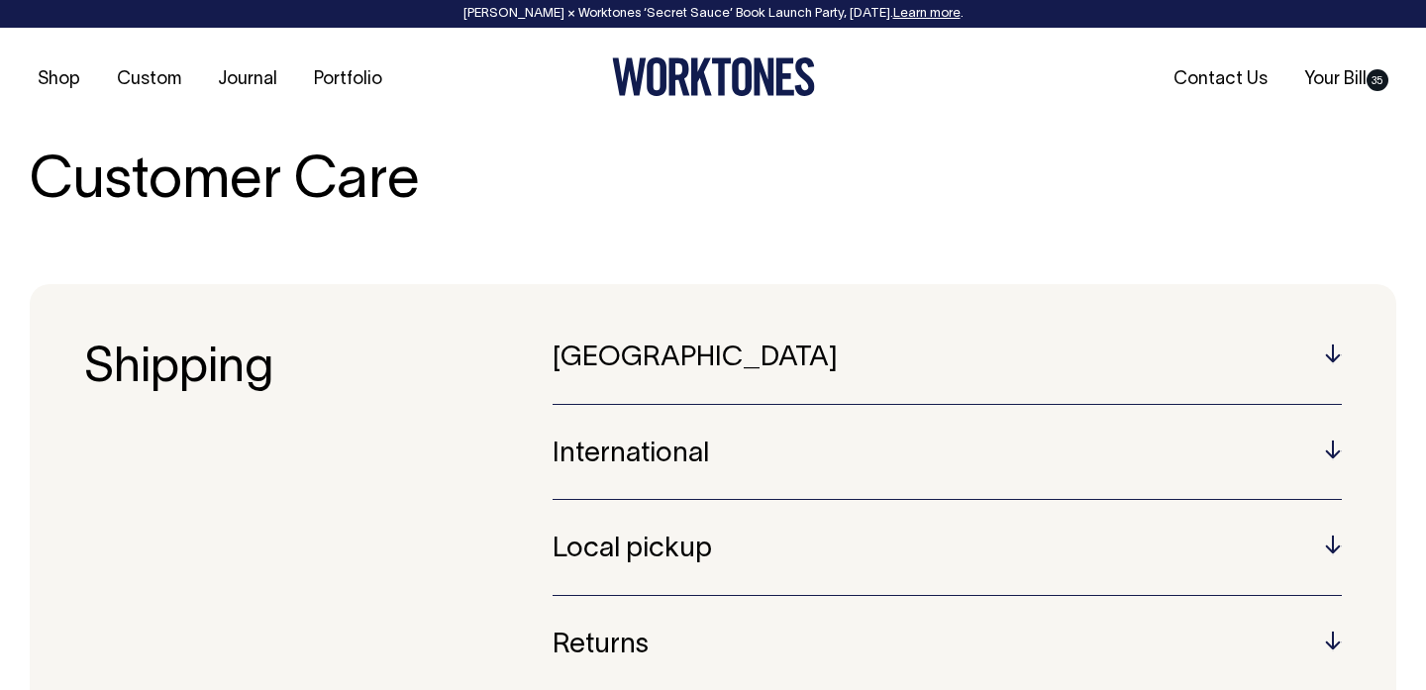
click at [1330, 450] on h5 "International" at bounding box center [946, 455] width 789 height 31
